Goal: Information Seeking & Learning: Learn about a topic

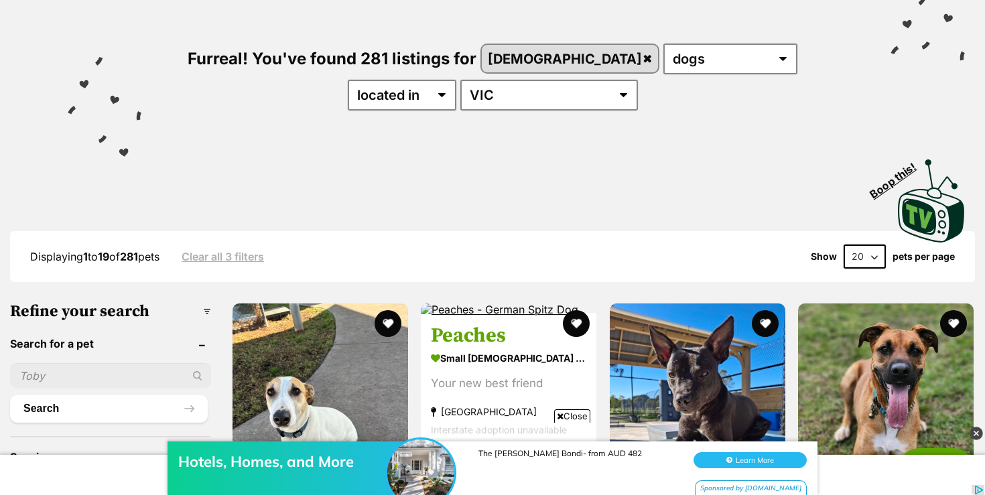
click at [572, 417] on div "Hotels, Homes, and More The Baxley Bondi- from AUD 482 Learn More Sponsored by …" at bounding box center [492, 455] width 985 height 80
click at [575, 416] on div "Hotels, Homes, and More The Baxley Bondi- from AUD 482 Learn More Sponsored by …" at bounding box center [492, 455] width 985 height 80
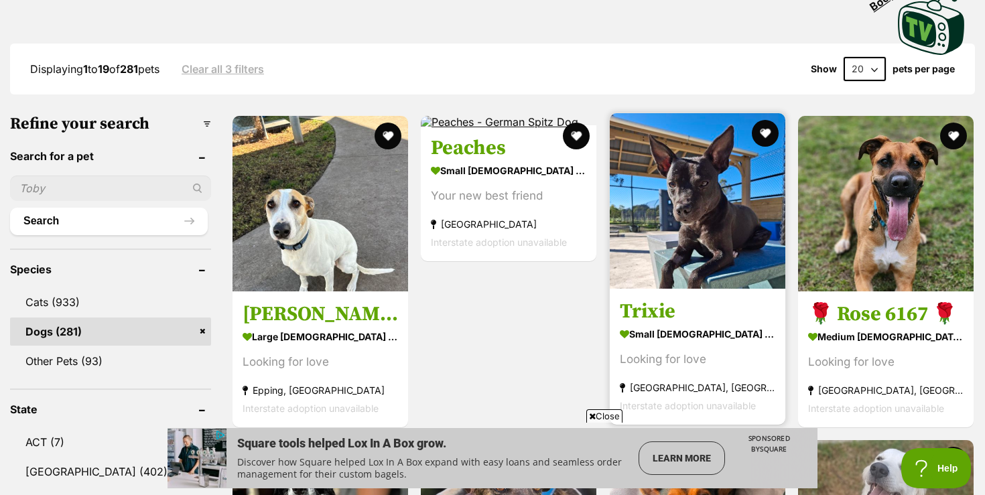
click at [676, 236] on img at bounding box center [698, 201] width 176 height 176
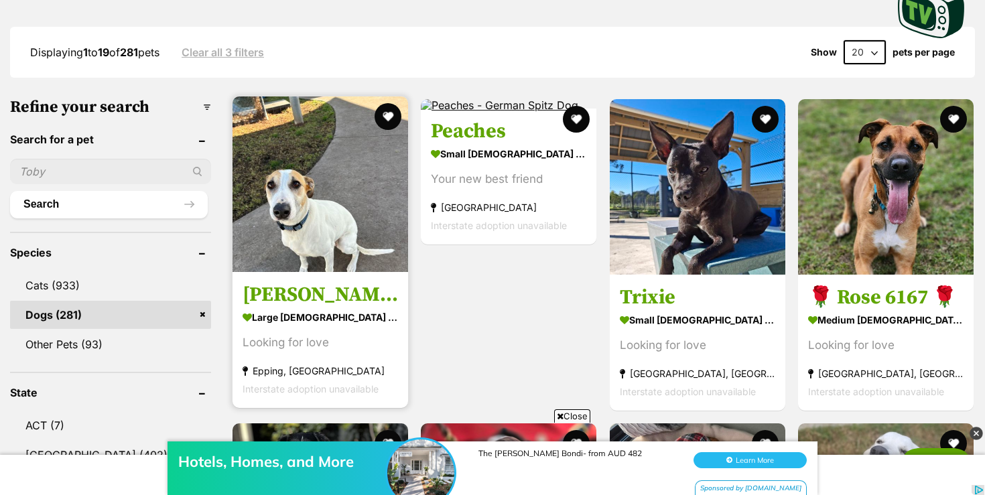
scroll to position [340, 0]
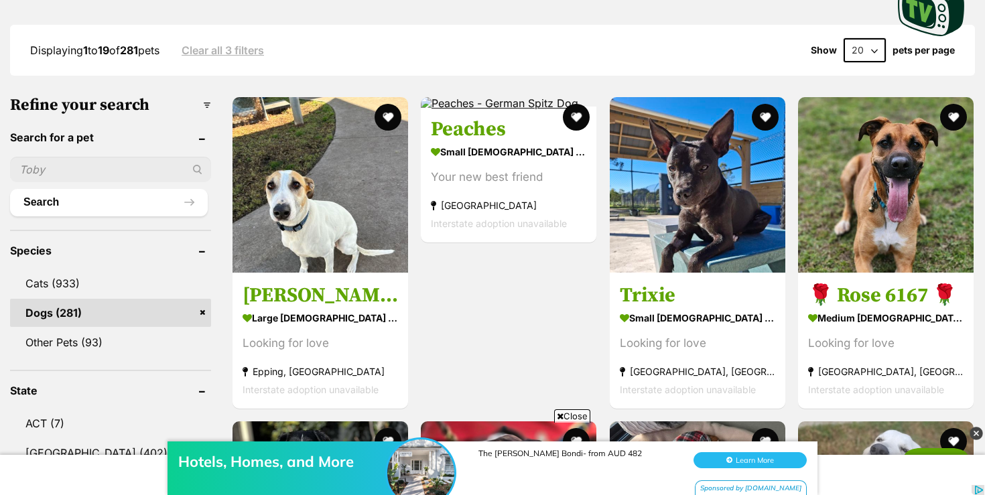
click at [574, 416] on div "Hotels, Homes, and More The Baxley Bondi- from AUD 482 Learn More Sponsored by …" at bounding box center [492, 455] width 985 height 80
click at [572, 417] on div "Hotels, Homes, and More The Baxley Bondi- from AUD 482 Learn More Sponsored by …" at bounding box center [492, 455] width 985 height 80
click at [558, 417] on div "Hotels, Homes, and More The Baxley Bondi- from AUD 482 Learn More Sponsored by …" at bounding box center [492, 455] width 985 height 80
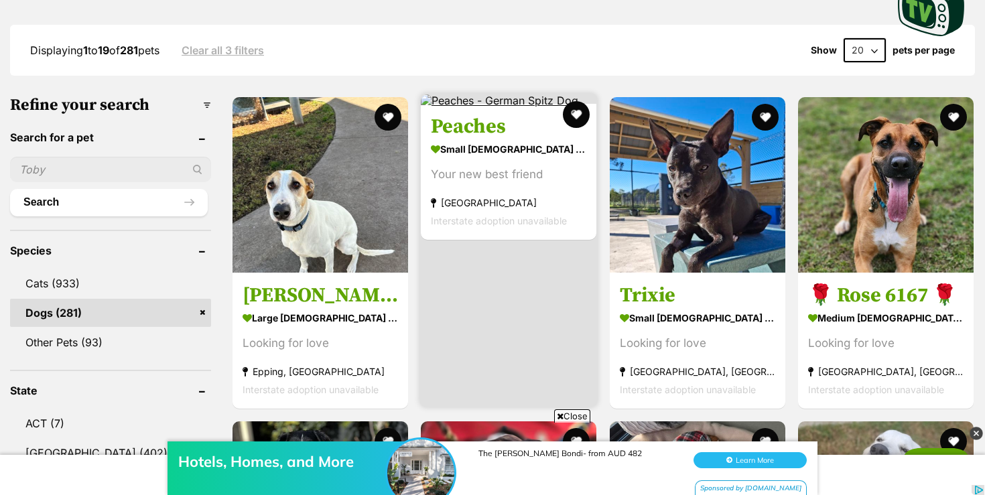
click at [552, 365] on article "Peaches small female Dog Your new best friend Box Hill North, VIC Interstate ad…" at bounding box center [509, 250] width 178 height 314
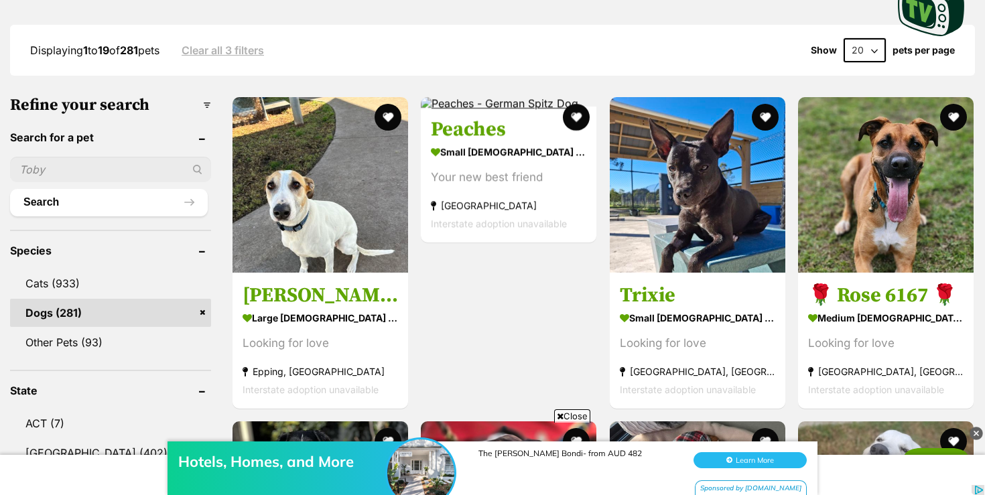
drag, startPoint x: 974, startPoint y: 433, endPoint x: 979, endPoint y: 11, distance: 421.6
click at [974, 433] on img at bounding box center [976, 433] width 13 height 13
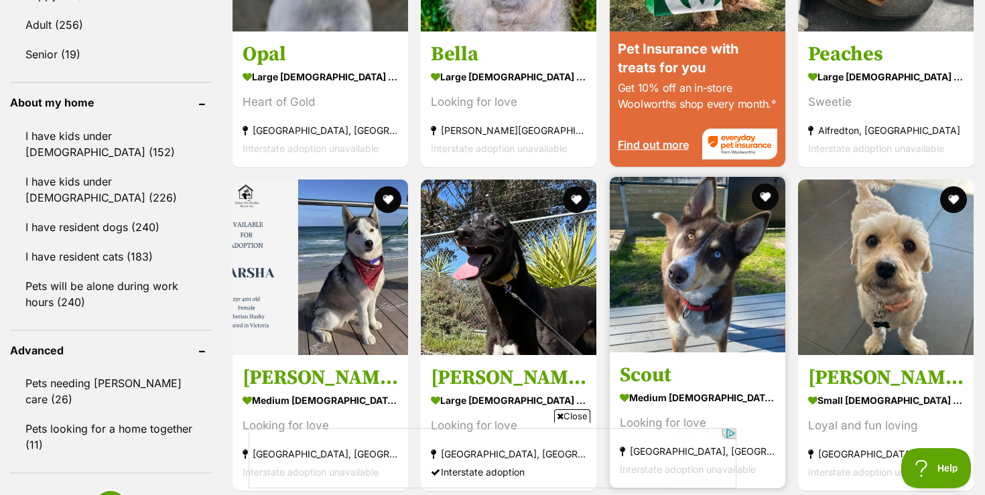
scroll to position [0, 0]
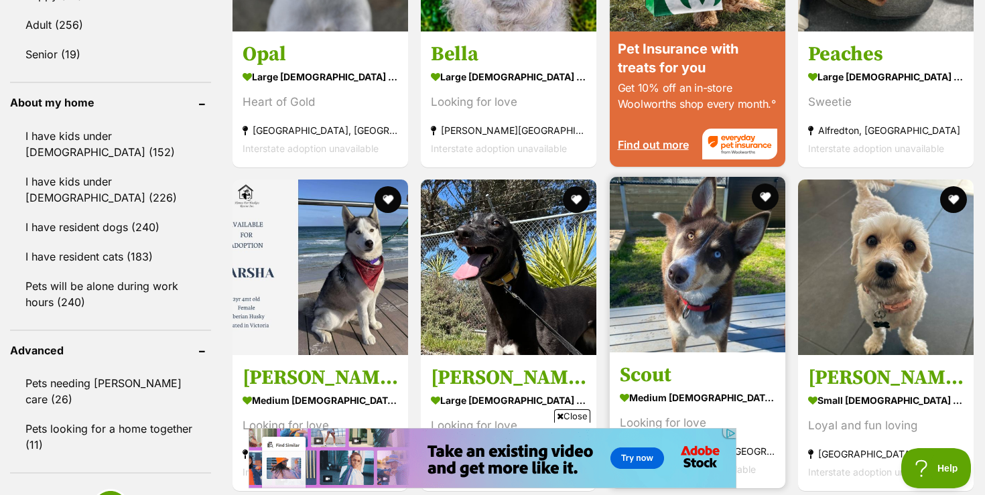
click at [718, 295] on img at bounding box center [698, 265] width 176 height 176
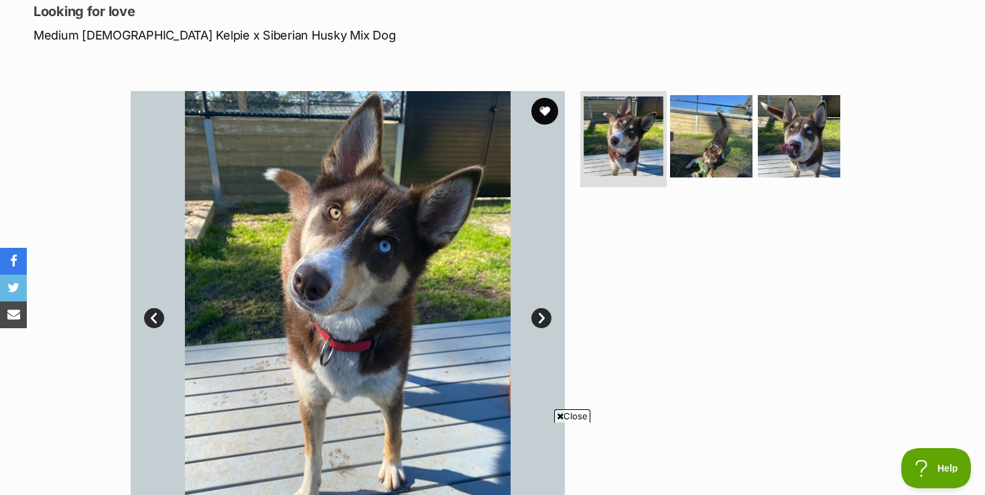
click at [645, 146] on img at bounding box center [624, 137] width 80 height 80
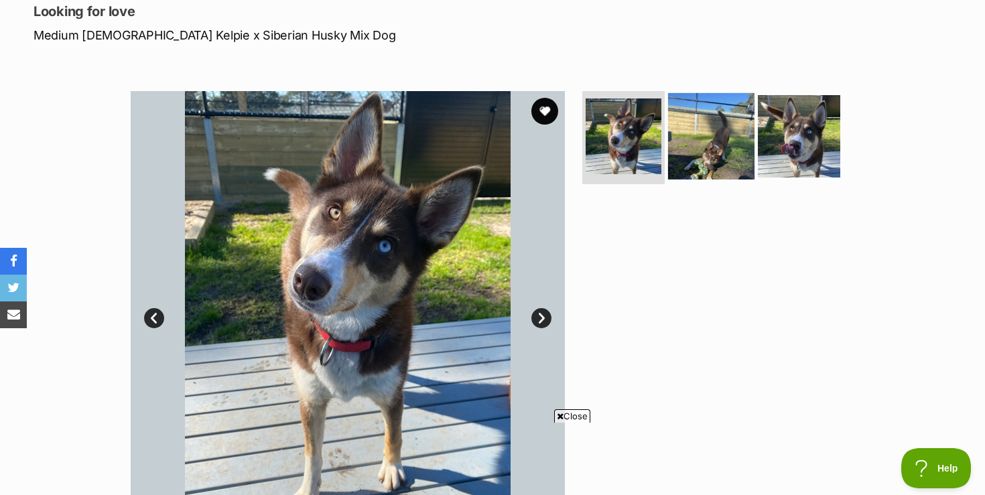
click at [696, 140] on img at bounding box center [711, 135] width 86 height 86
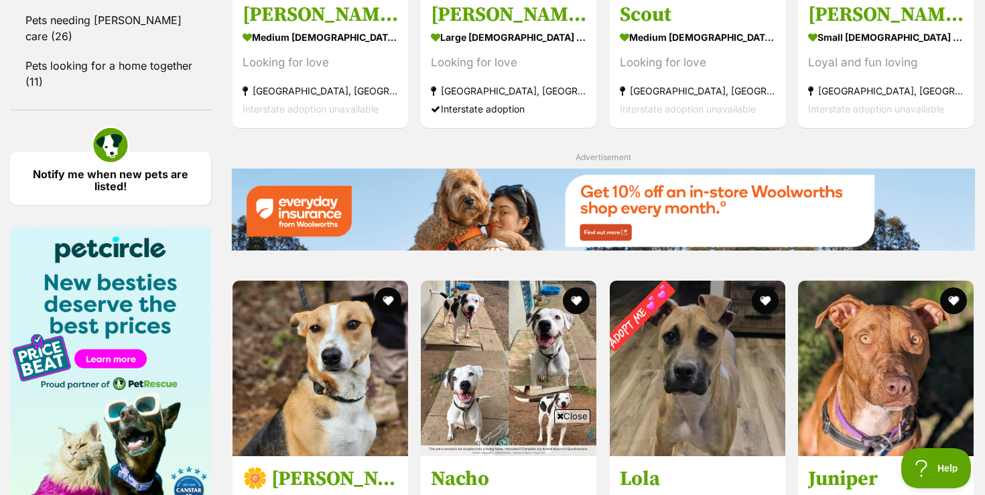
scroll to position [1834, 0]
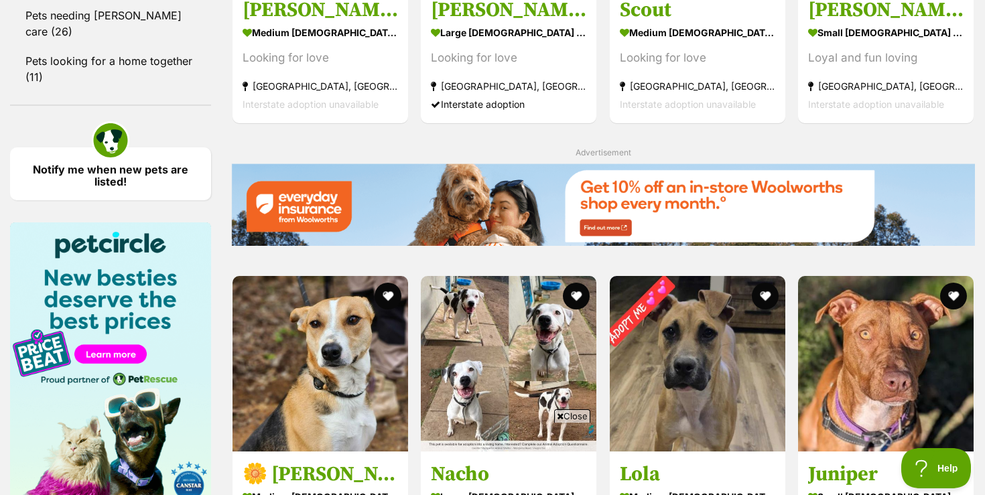
click at [572, 418] on span "Close" at bounding box center [572, 415] width 36 height 13
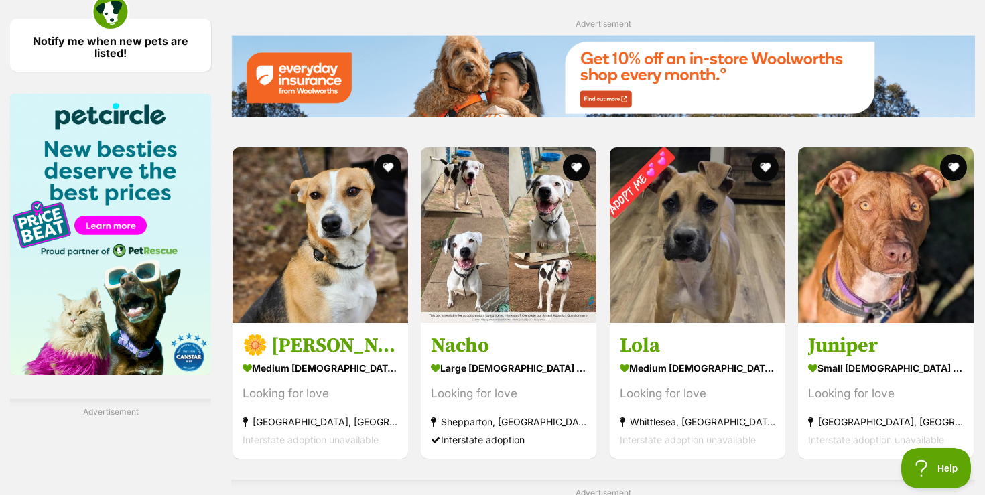
scroll to position [1968, 0]
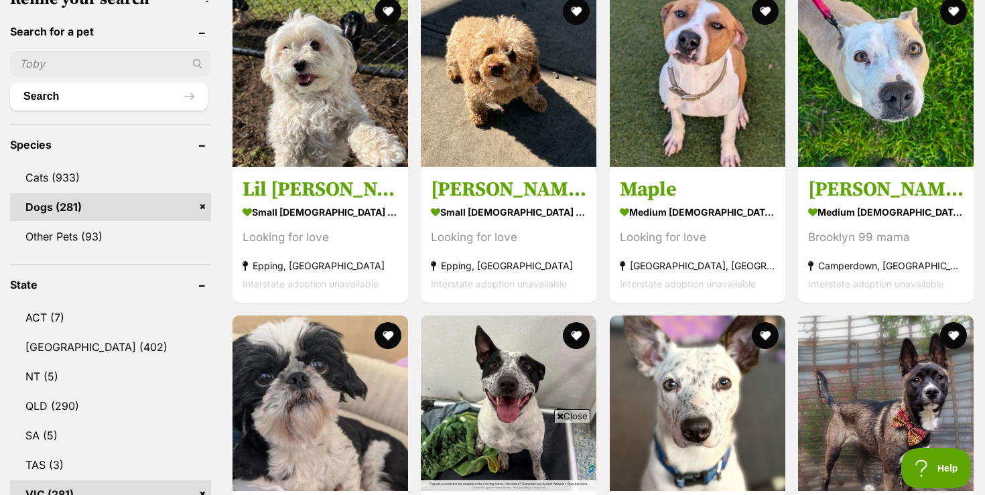
scroll to position [456, 0]
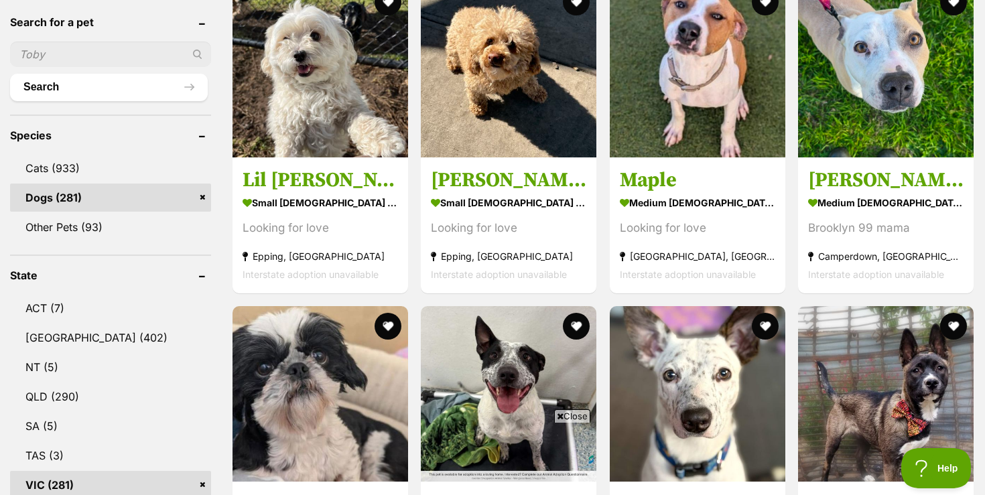
click at [579, 416] on span "Close" at bounding box center [572, 415] width 36 height 13
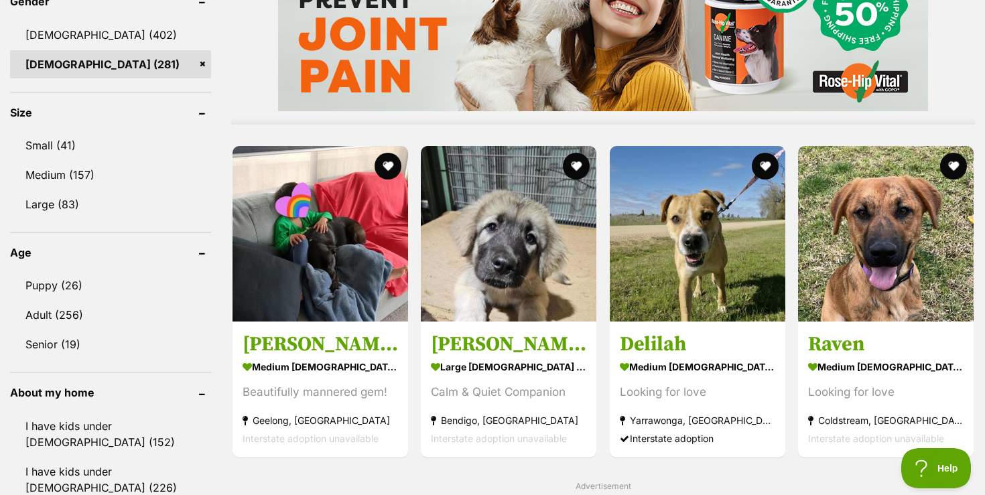
scroll to position [1179, 0]
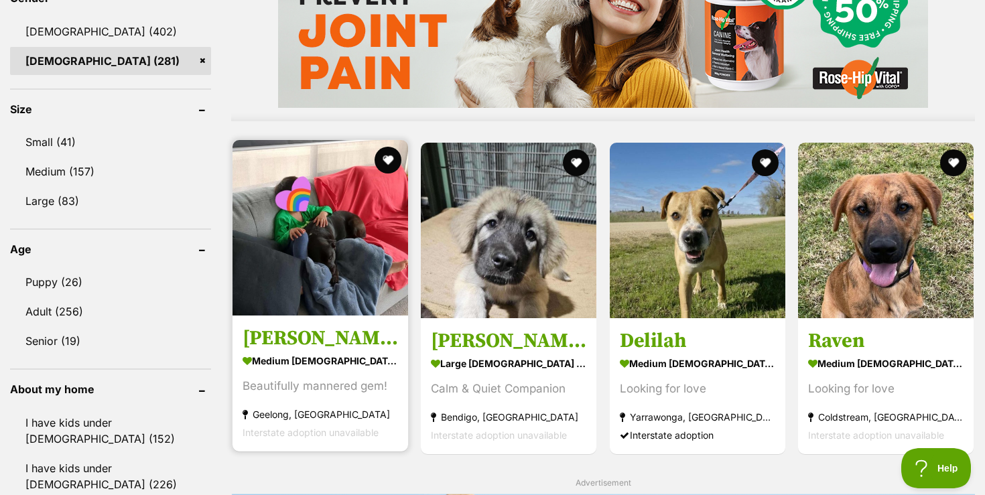
click at [308, 285] on img at bounding box center [321, 228] width 176 height 176
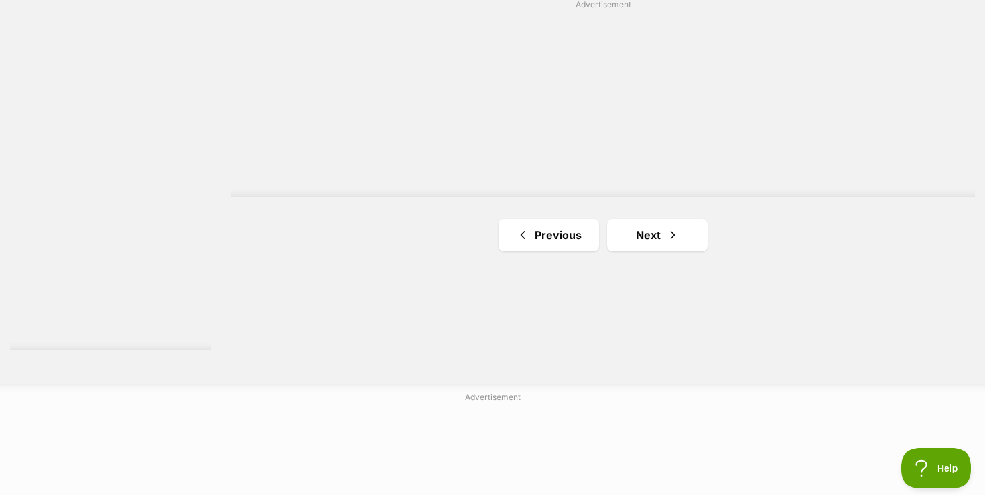
scroll to position [2466, 0]
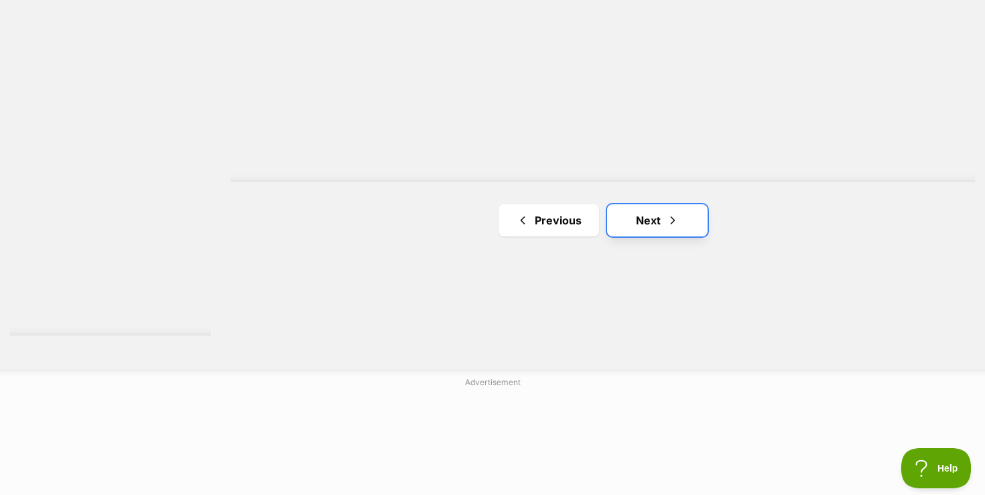
click at [637, 225] on link "Next" at bounding box center [657, 220] width 101 height 32
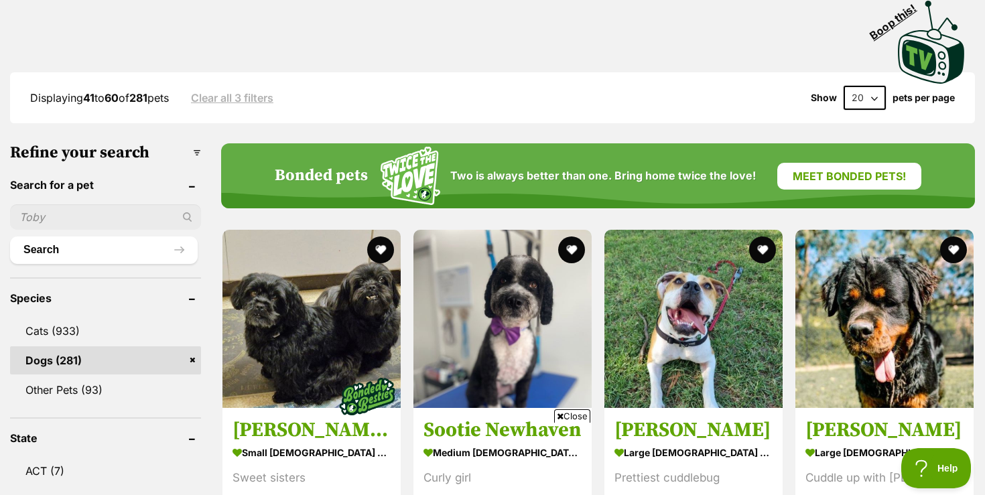
scroll to position [295, 0]
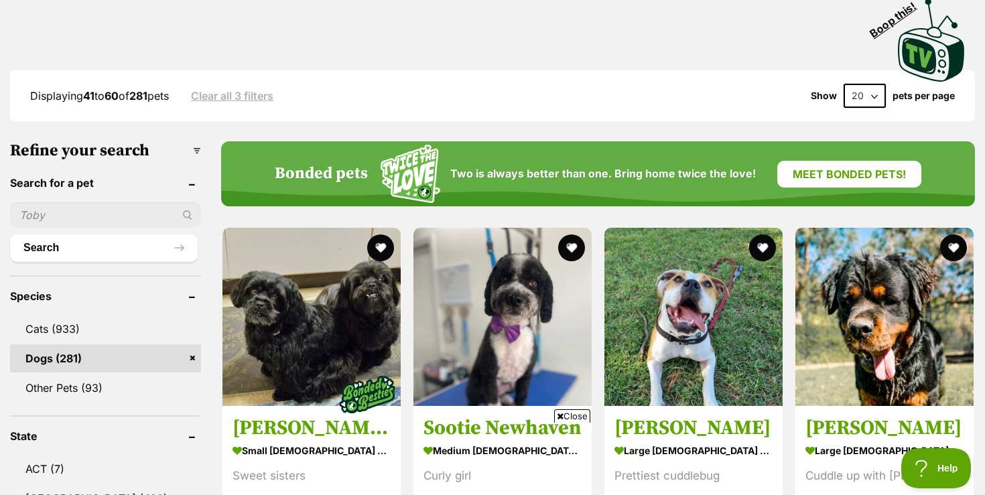
click at [582, 417] on span "Close" at bounding box center [572, 415] width 36 height 13
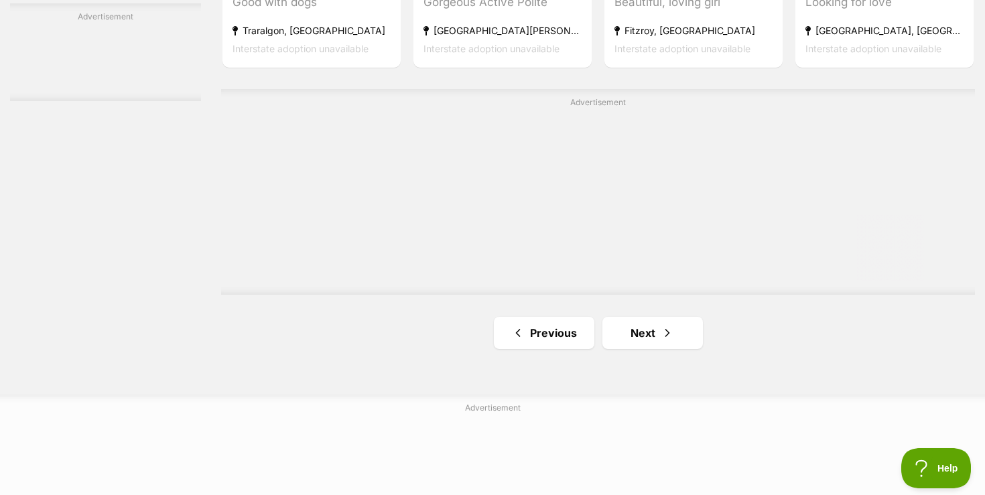
scroll to position [2466, 0]
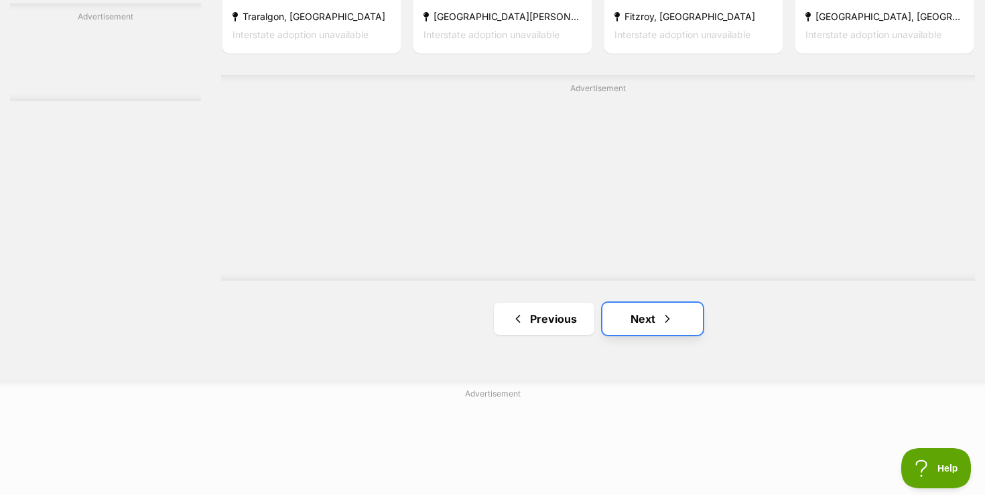
click at [637, 330] on link "Next" at bounding box center [652, 319] width 101 height 32
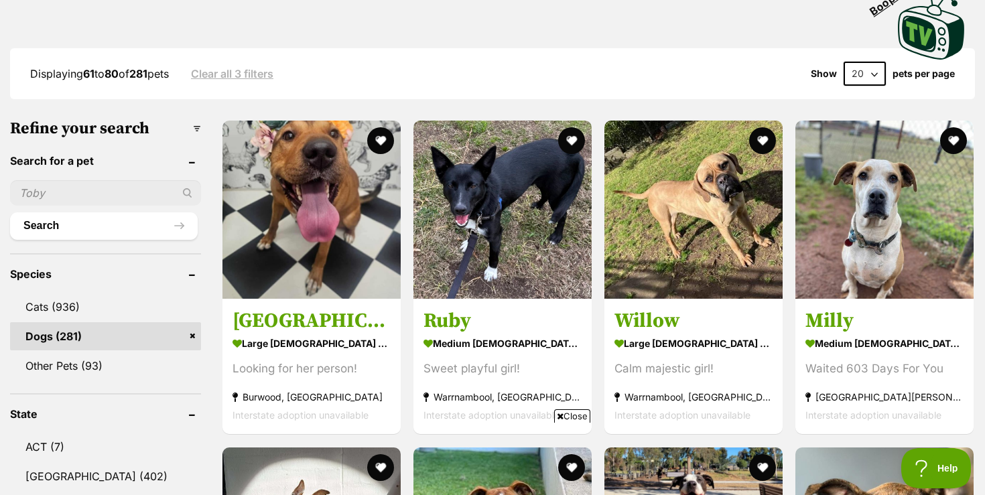
scroll to position [318, 0]
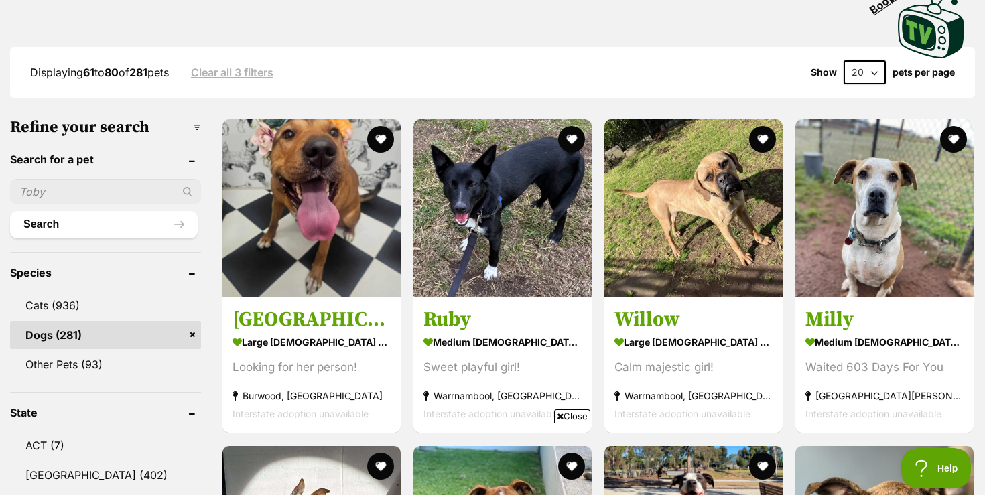
click at [572, 417] on span "Close" at bounding box center [572, 415] width 36 height 13
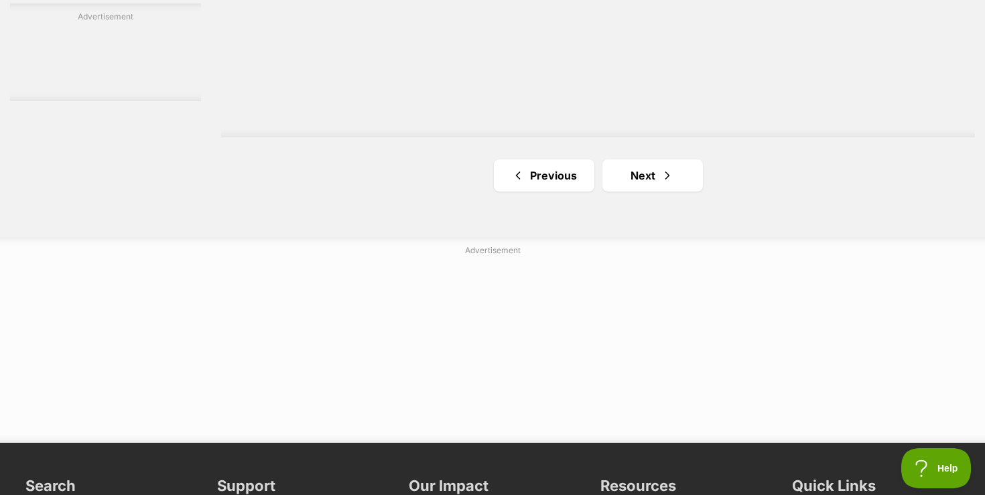
scroll to position [2542, 0]
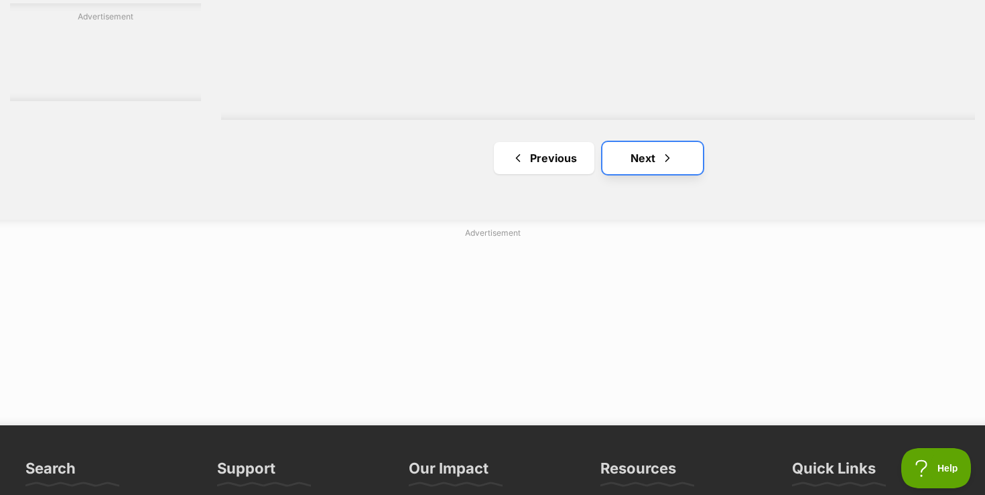
click at [635, 159] on link "Next" at bounding box center [652, 158] width 101 height 32
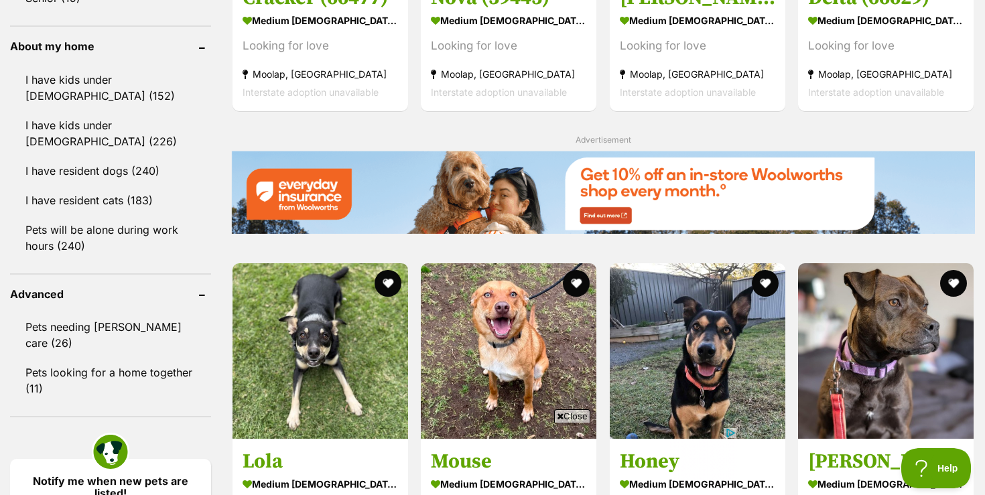
scroll to position [1528, 0]
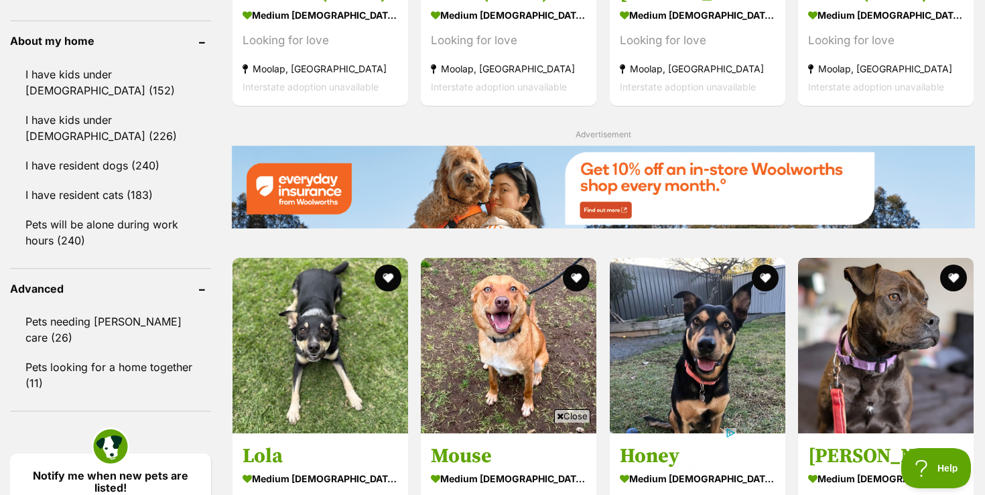
click at [572, 417] on span "Close" at bounding box center [572, 415] width 36 height 13
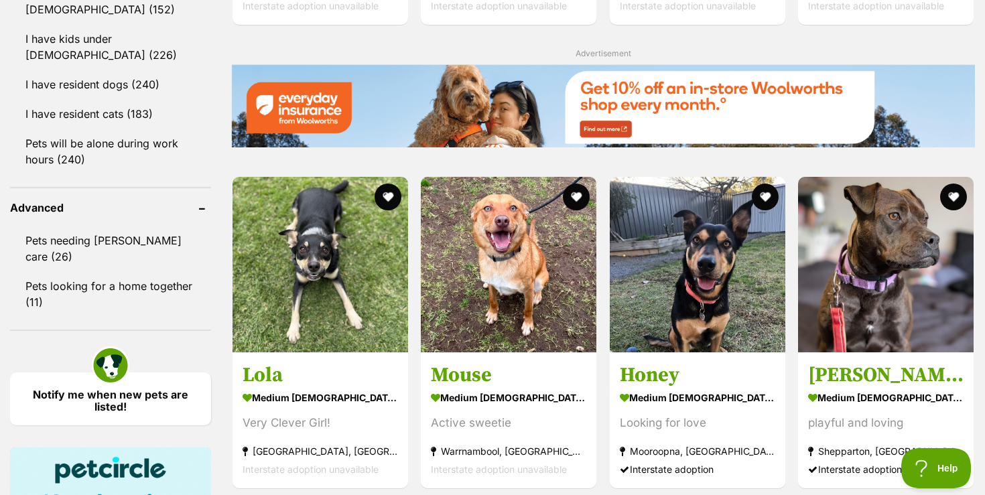
scroll to position [1635, 0]
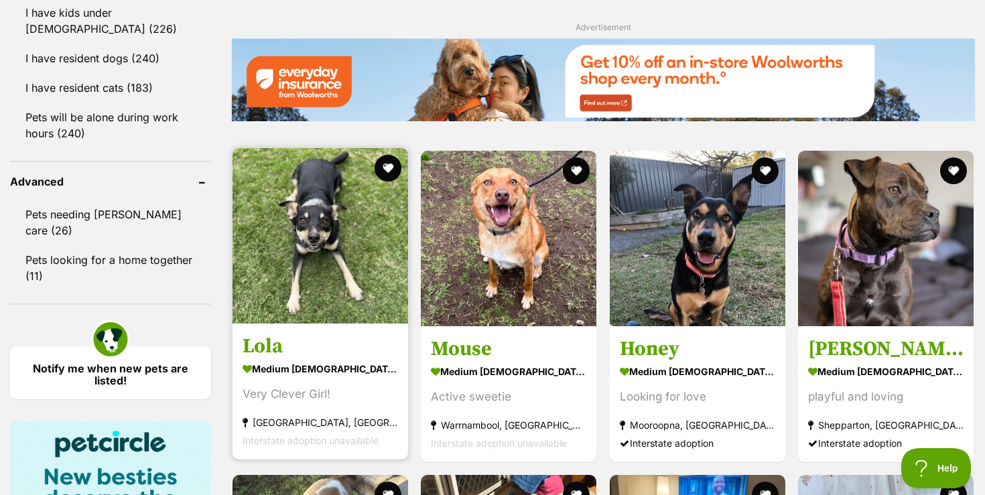
click at [344, 271] on img at bounding box center [321, 236] width 176 height 176
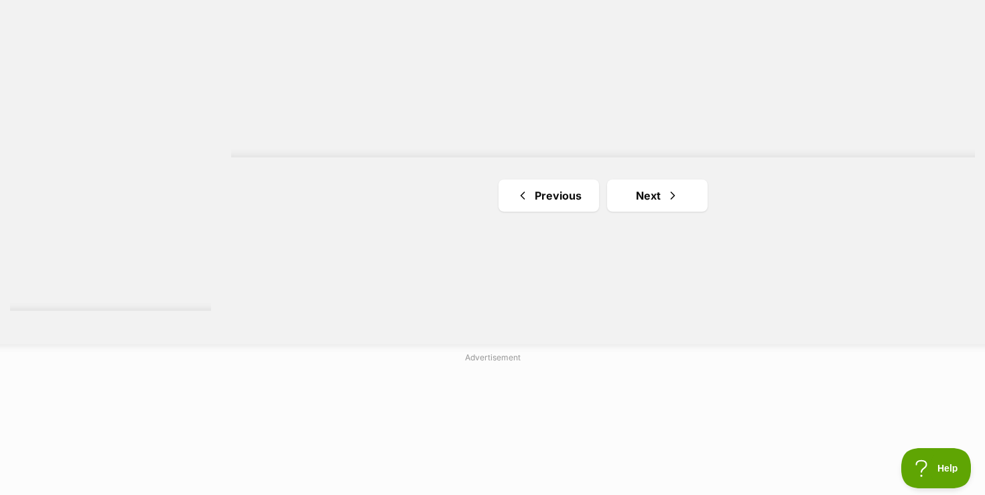
scroll to position [2493, 0]
click at [647, 203] on link "Next" at bounding box center [657, 194] width 101 height 32
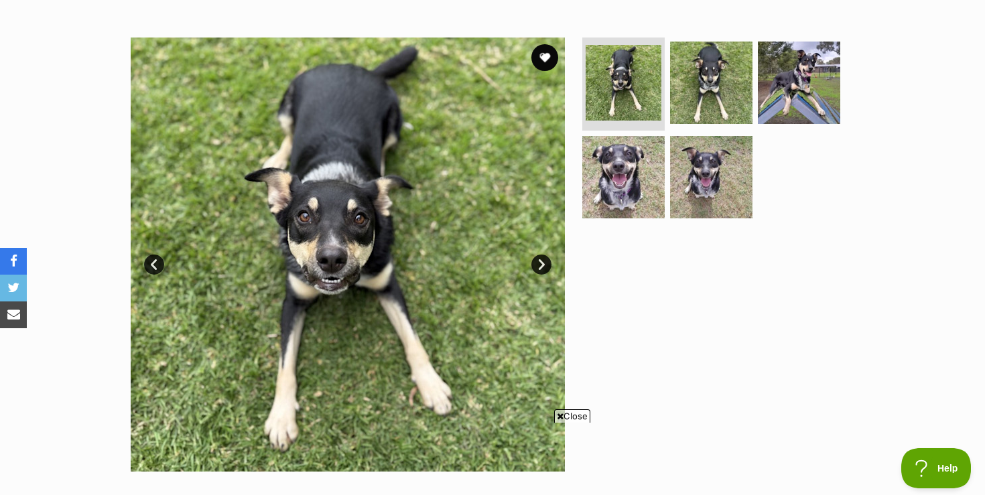
click at [571, 418] on span "Close" at bounding box center [572, 415] width 36 height 13
click at [546, 269] on link "Next" at bounding box center [541, 265] width 20 height 20
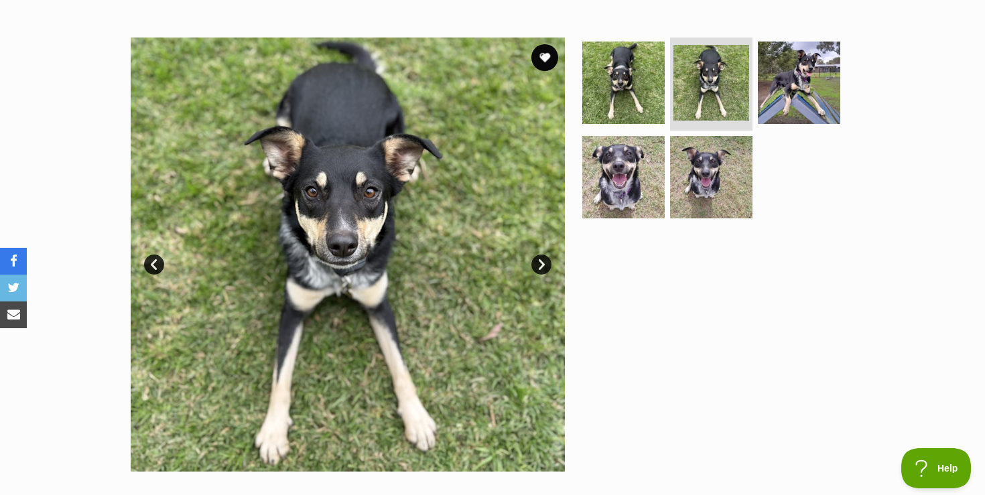
click at [546, 269] on link "Next" at bounding box center [541, 265] width 20 height 20
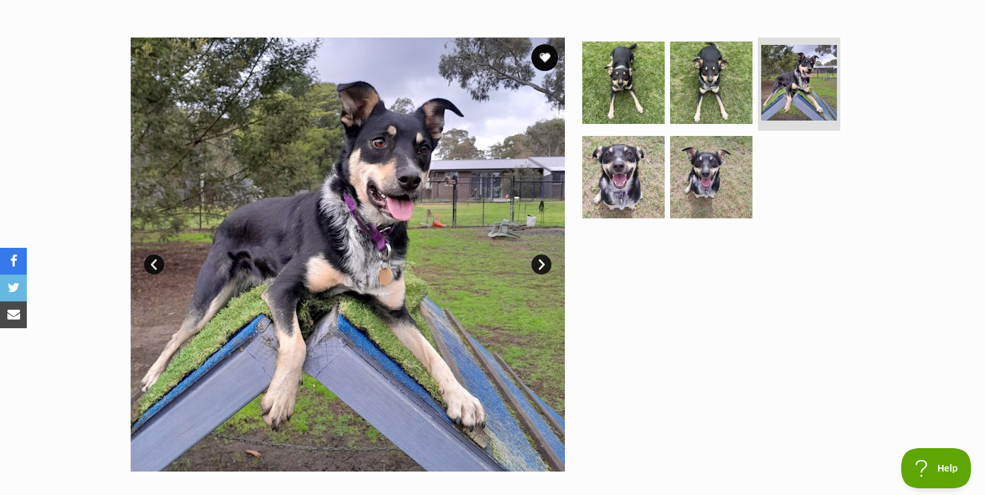
click at [546, 269] on link "Next" at bounding box center [541, 265] width 20 height 20
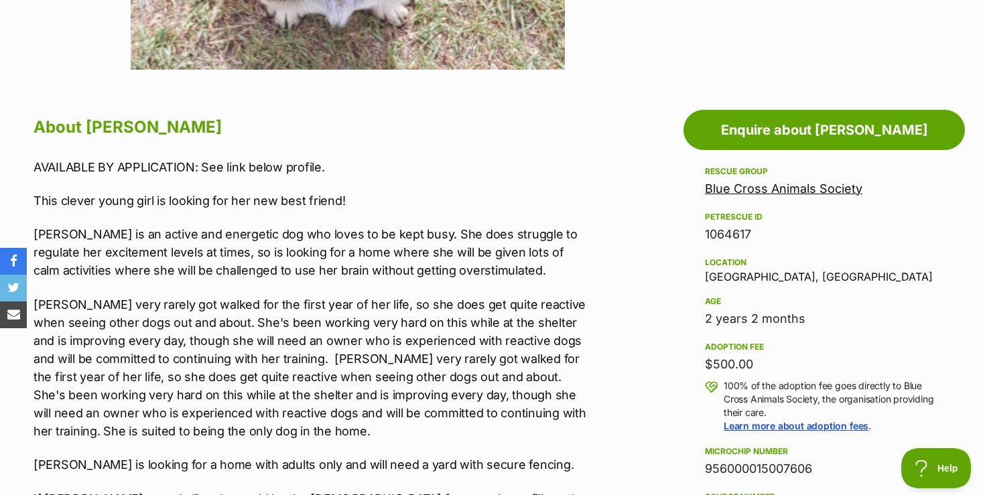
scroll to position [670, 0]
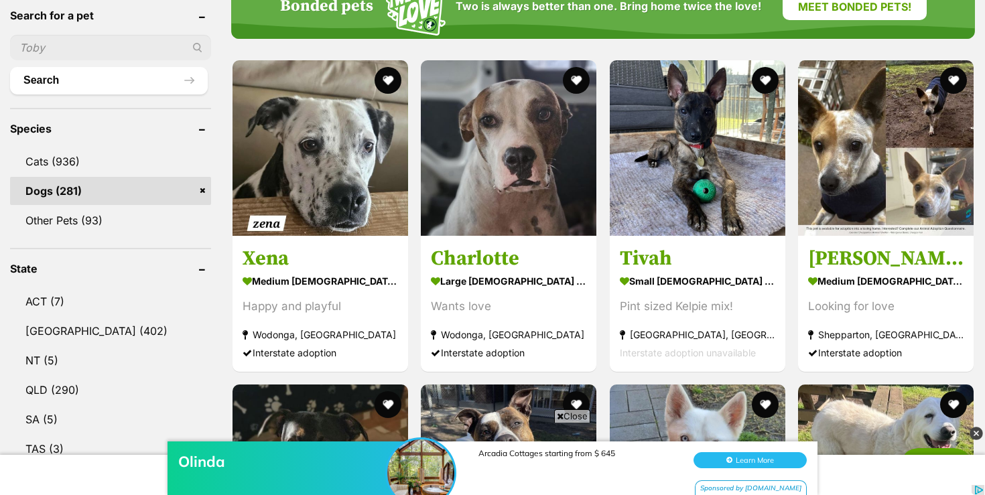
scroll to position [509, 0]
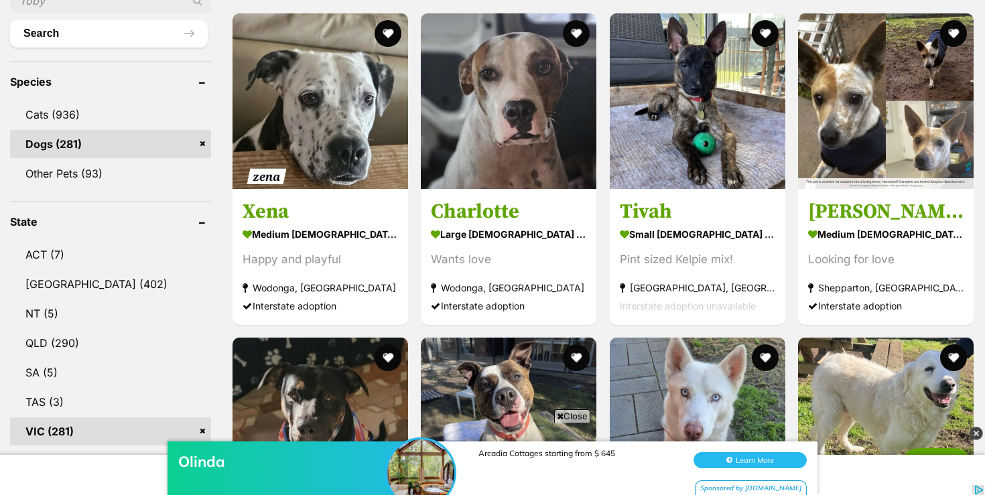
click at [564, 418] on div "Olinda Arcadia Cottages starting from $ 645 Learn More Sponsored by [DOMAIN_NAM…" at bounding box center [492, 455] width 985 height 80
click at [579, 418] on div "Olinda Arcadia Cottages starting from $ 645 Learn More Sponsored by [DOMAIN_NAM…" at bounding box center [492, 455] width 985 height 80
click at [977, 433] on img at bounding box center [976, 433] width 13 height 13
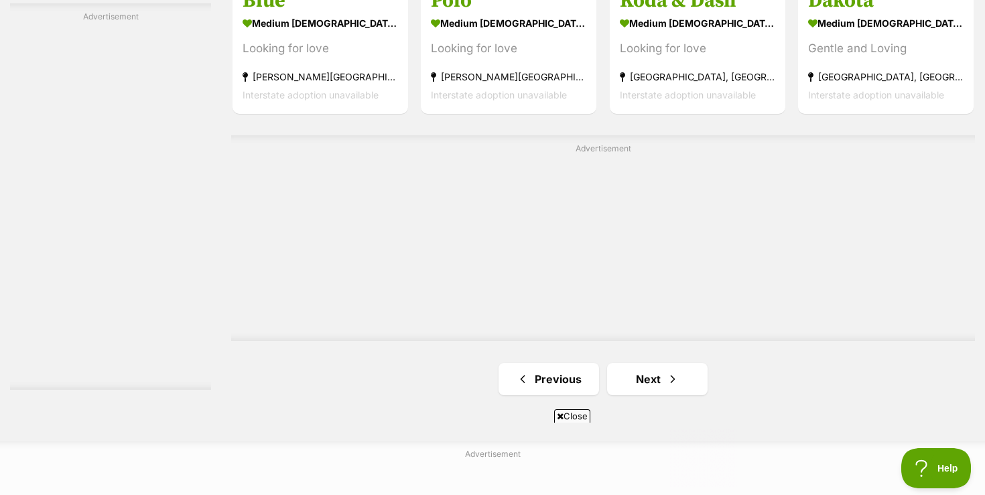
scroll to position [2439, 0]
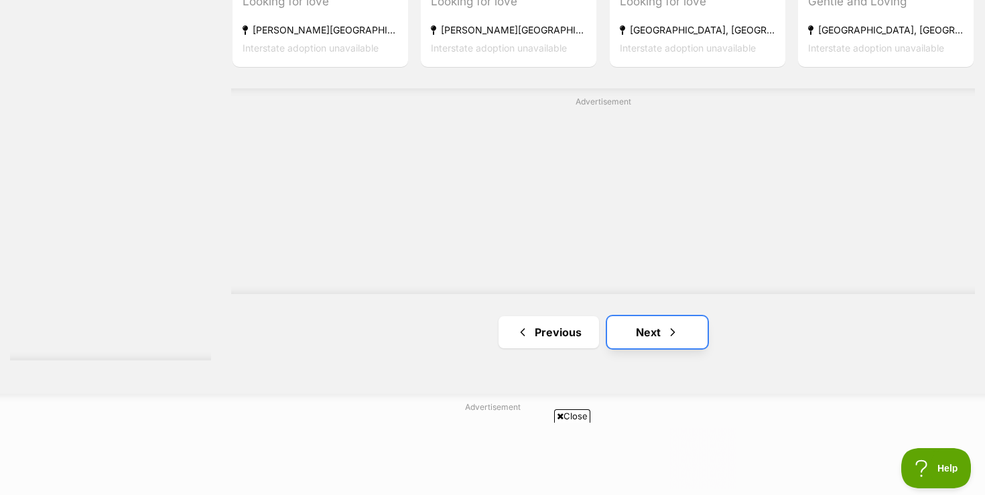
click at [639, 340] on link "Next" at bounding box center [657, 332] width 101 height 32
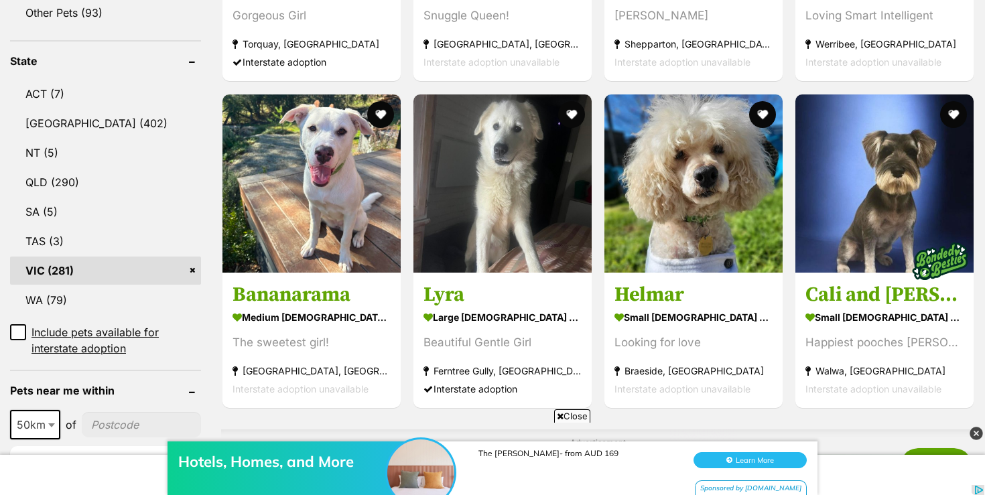
scroll to position [1152, 0]
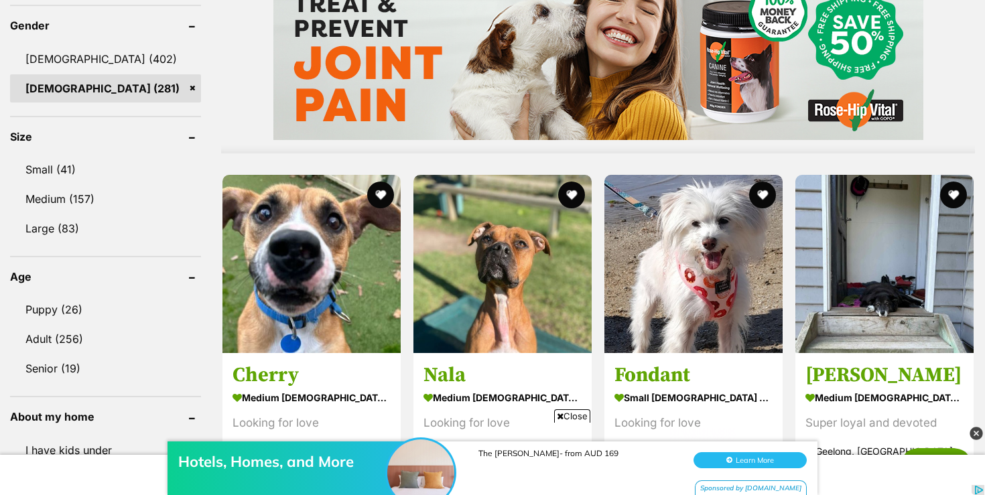
click at [572, 414] on span "Close" at bounding box center [572, 415] width 36 height 13
click at [977, 433] on img at bounding box center [976, 433] width 13 height 13
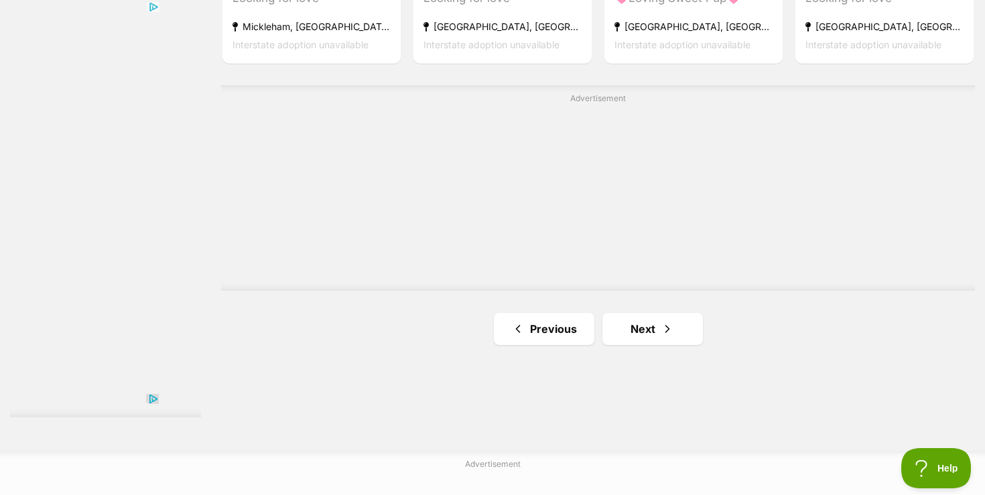
scroll to position [2385, 0]
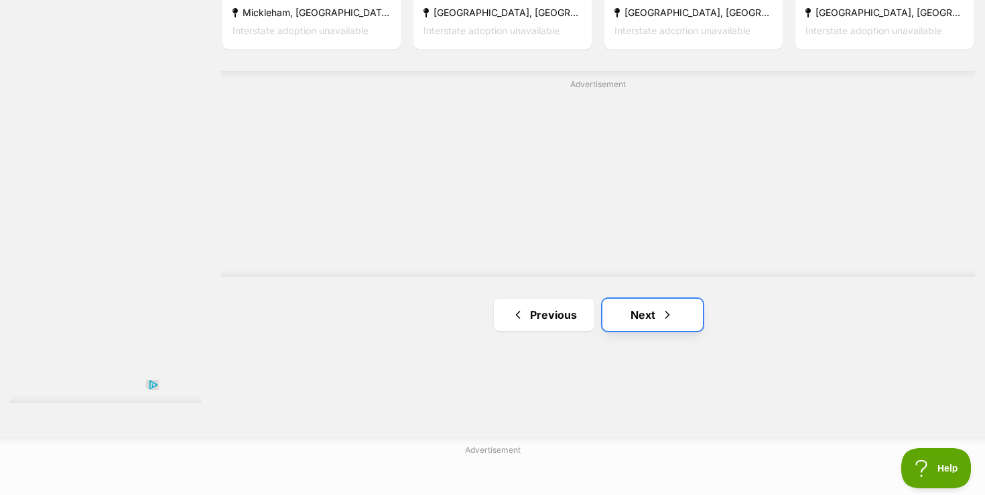
click at [644, 316] on link "Next" at bounding box center [652, 315] width 101 height 32
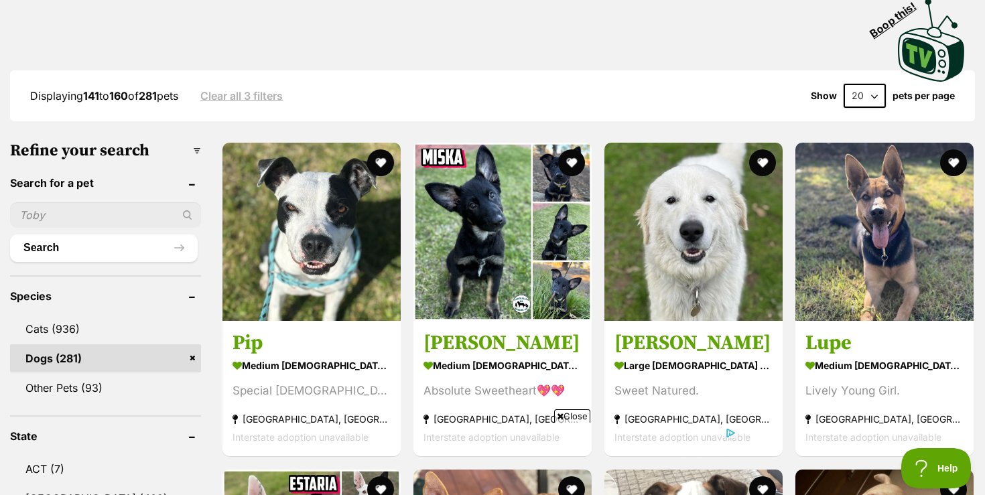
scroll to position [322, 0]
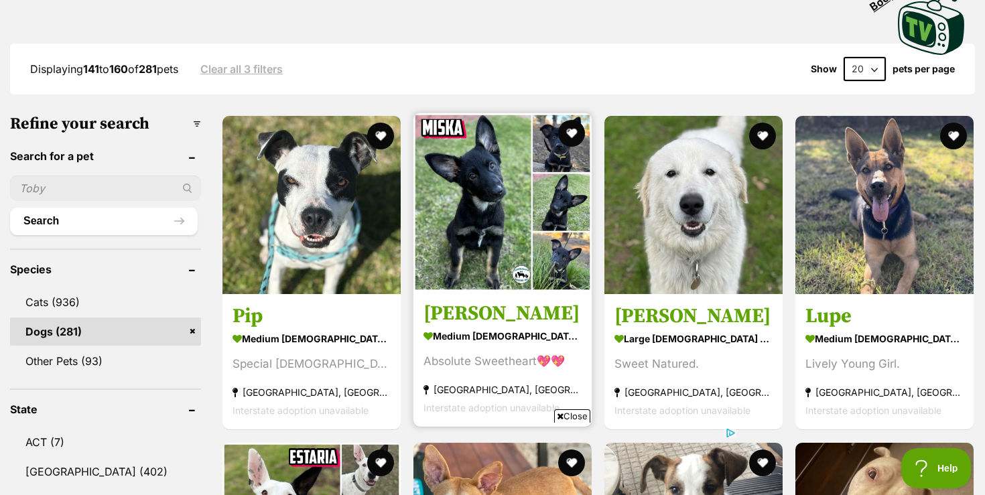
click at [503, 227] on img at bounding box center [502, 202] width 178 height 178
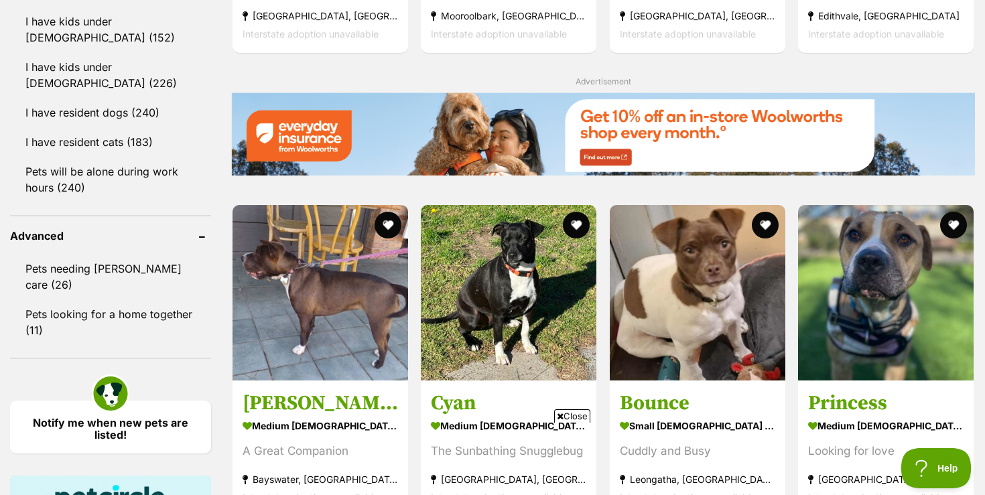
scroll to position [1600, 0]
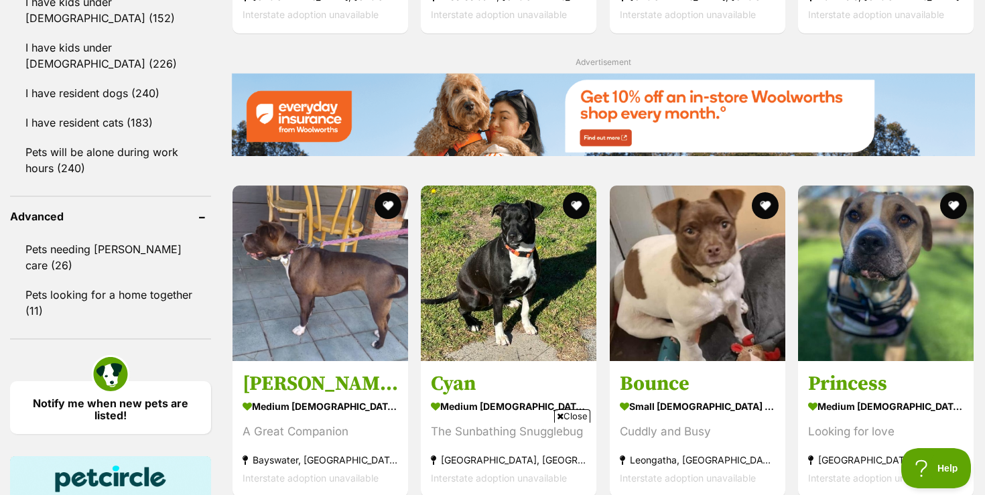
click at [584, 412] on span "Close" at bounding box center [572, 415] width 36 height 13
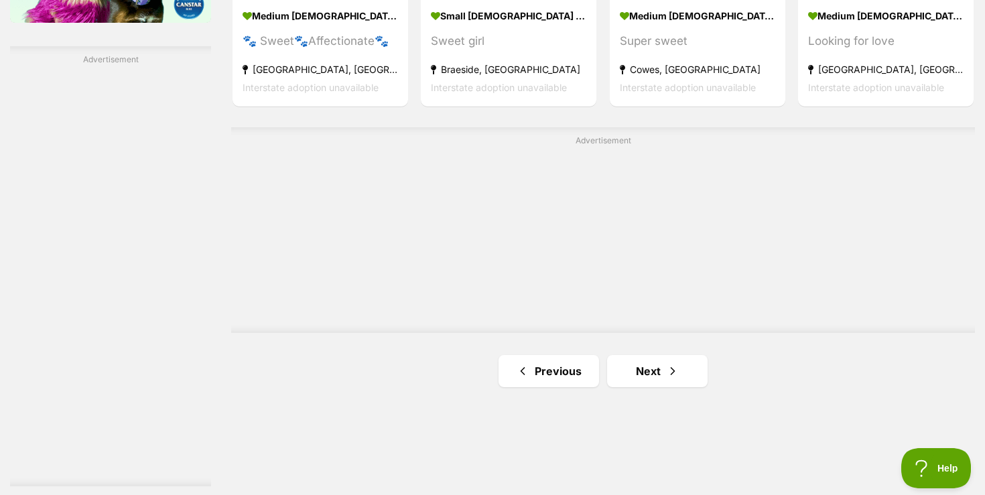
scroll to position [2351, 0]
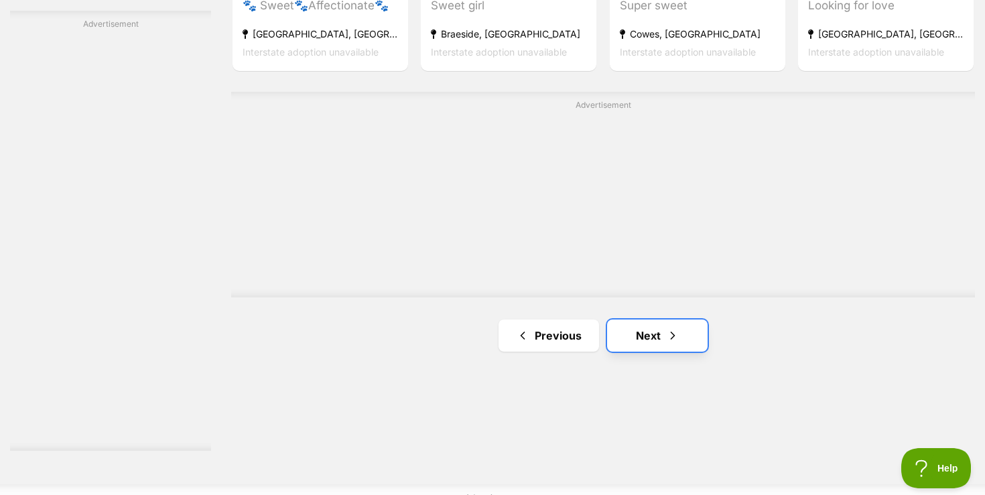
click at [659, 336] on link "Next" at bounding box center [657, 336] width 101 height 32
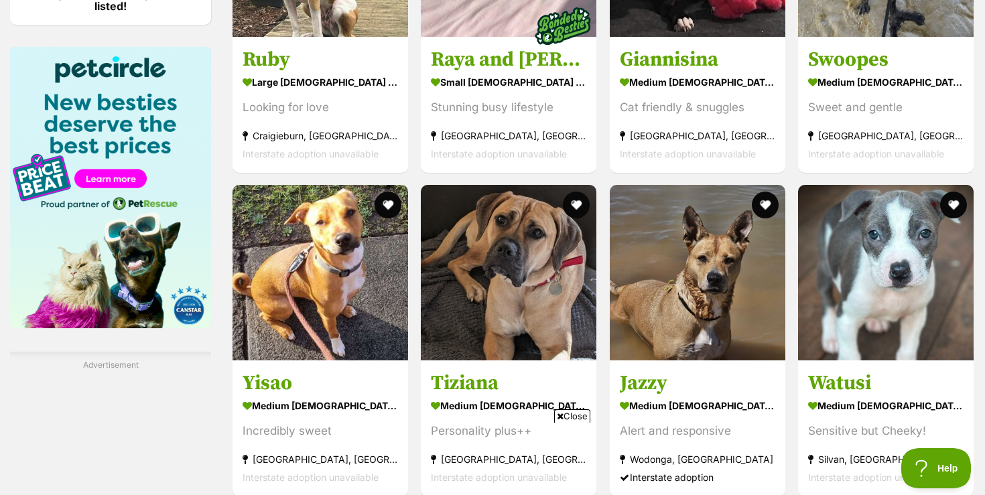
scroll to position [2010, 0]
